Goal: Navigation & Orientation: Go to known website

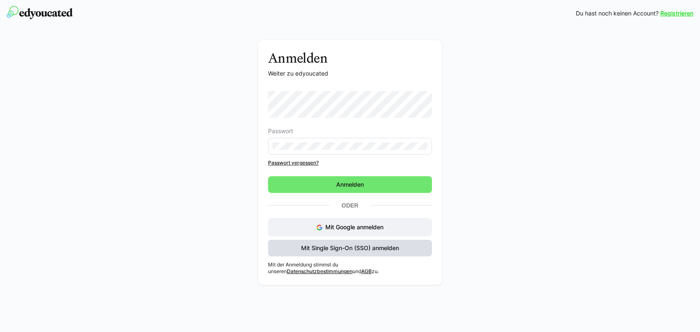
click at [343, 248] on span "Mit Single Sign-On (SSO) anmelden" at bounding box center [350, 248] width 100 height 8
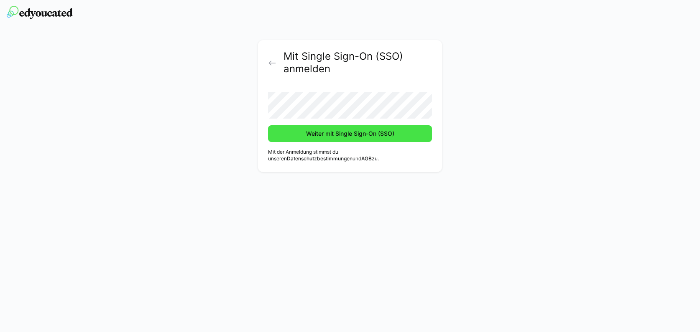
click at [324, 131] on span "Weiter mit Single Sign-On (SSO)" at bounding box center [350, 134] width 91 height 8
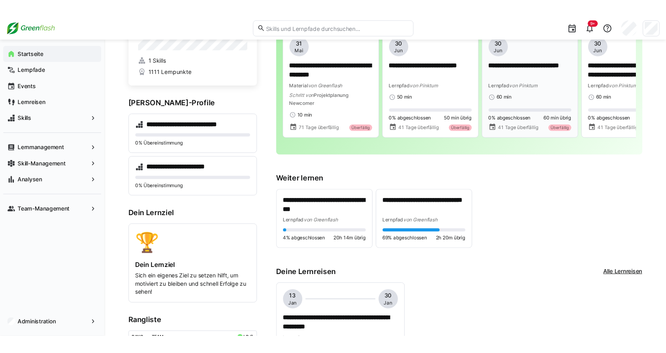
scroll to position [1, 0]
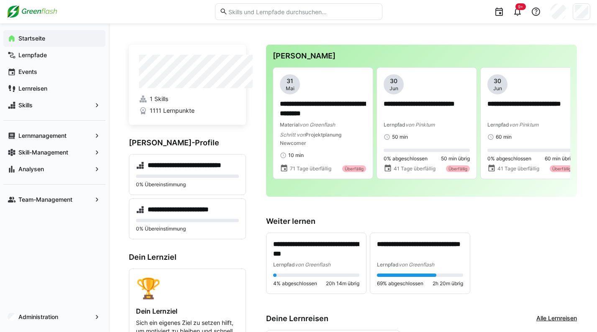
click at [0, 331] on nordpass-portal at bounding box center [0, 331] width 0 height 0
